Goal: Transaction & Acquisition: Purchase product/service

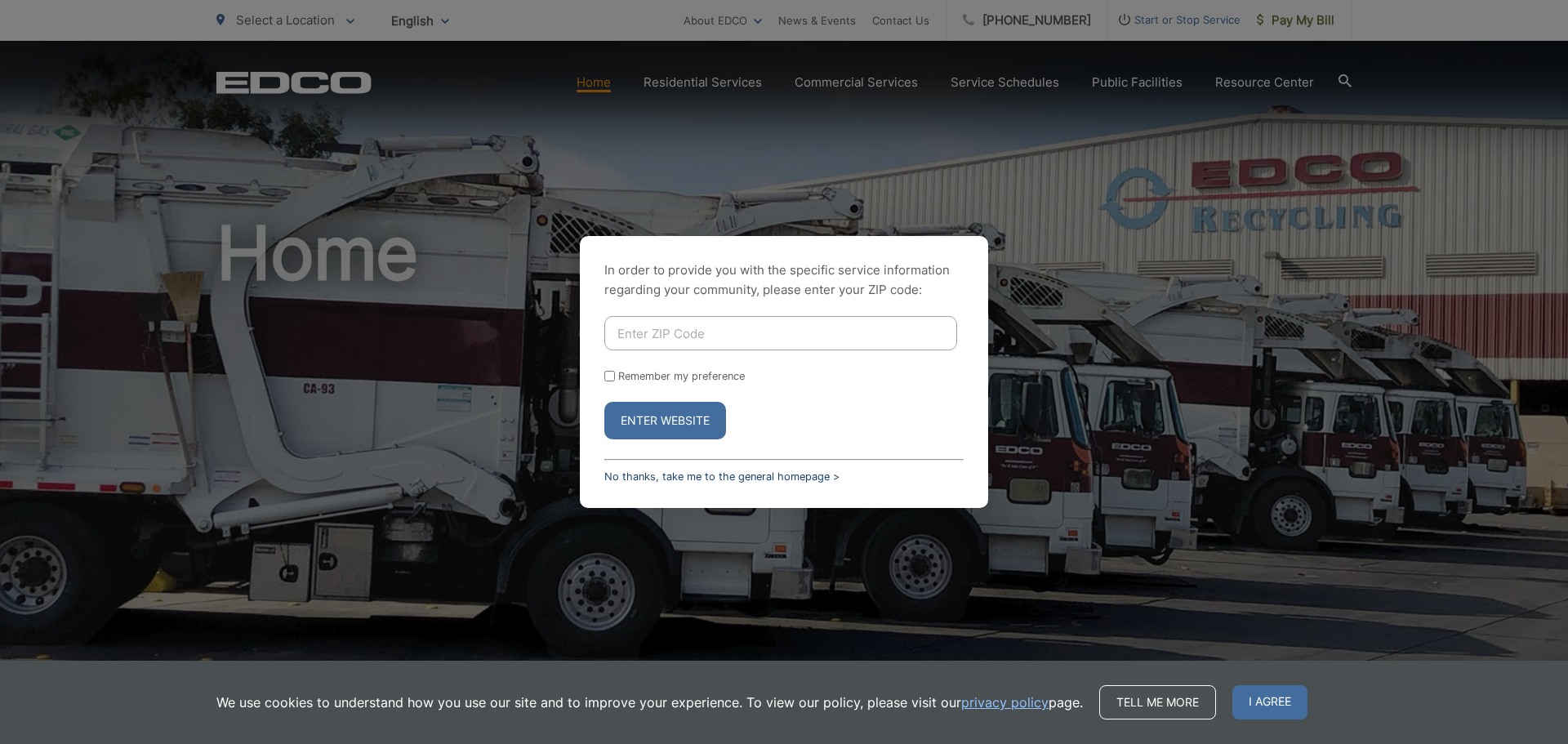
click at [667, 476] on link "No thanks, take me to the general homepage >" at bounding box center [722, 476] width 235 height 12
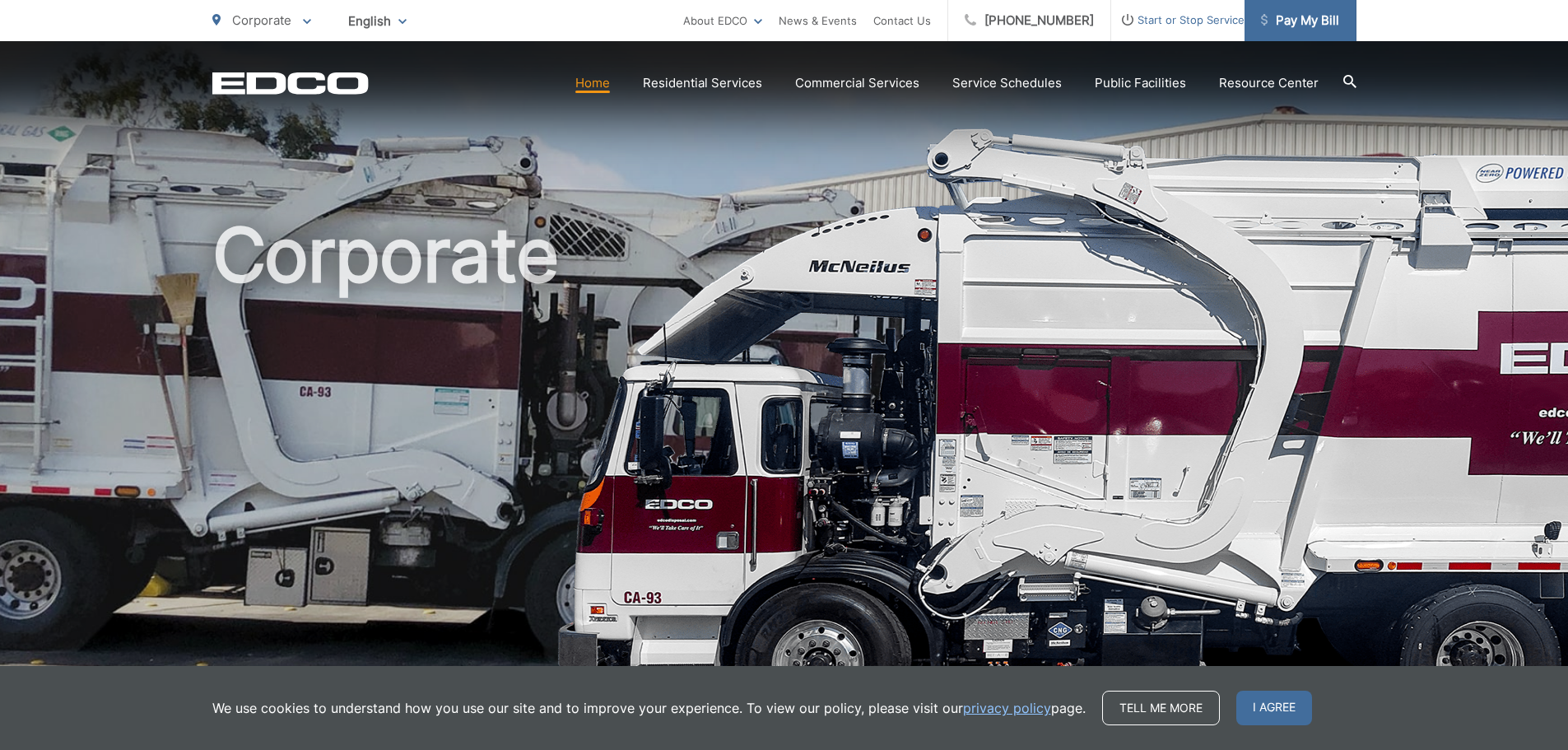
click at [1291, 22] on span "Pay My Bill" at bounding box center [1300, 21] width 78 height 20
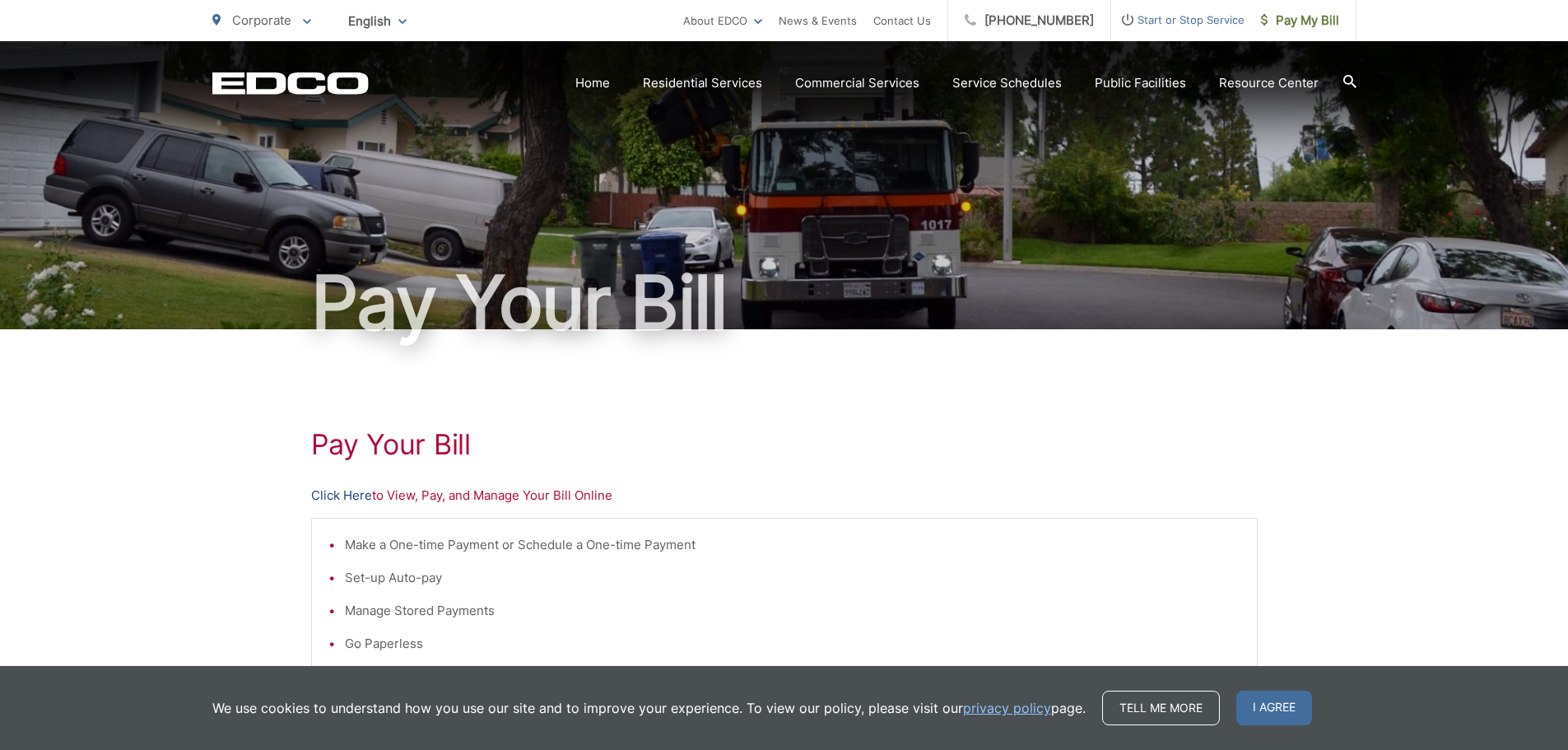
click at [337, 493] on link "Click Here" at bounding box center [342, 495] width 61 height 20
